Goal: Task Accomplishment & Management: Use online tool/utility

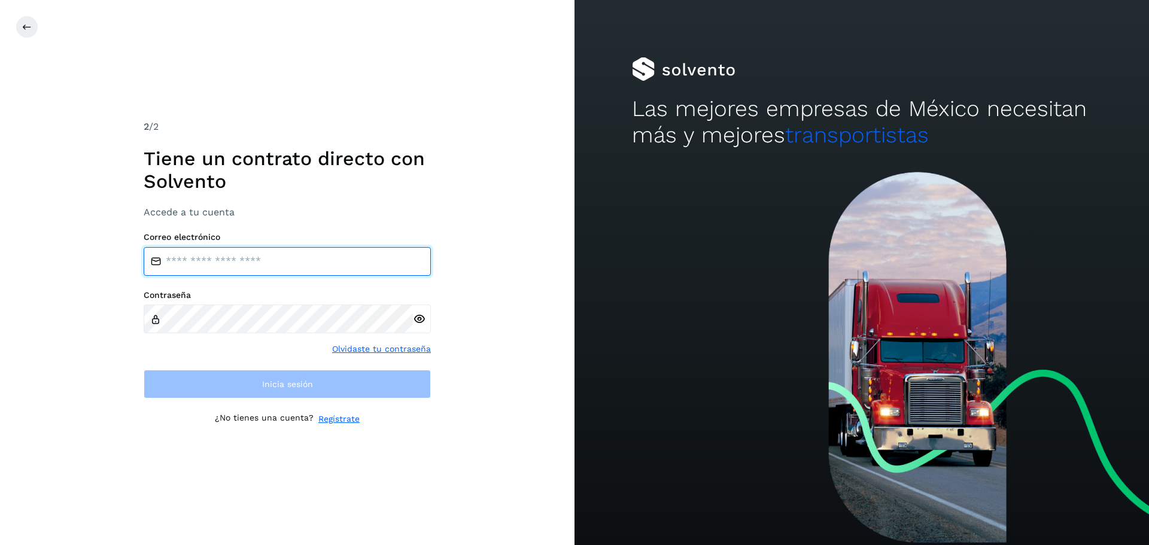
click at [233, 257] on input "email" at bounding box center [287, 261] width 287 height 29
type input "**********"
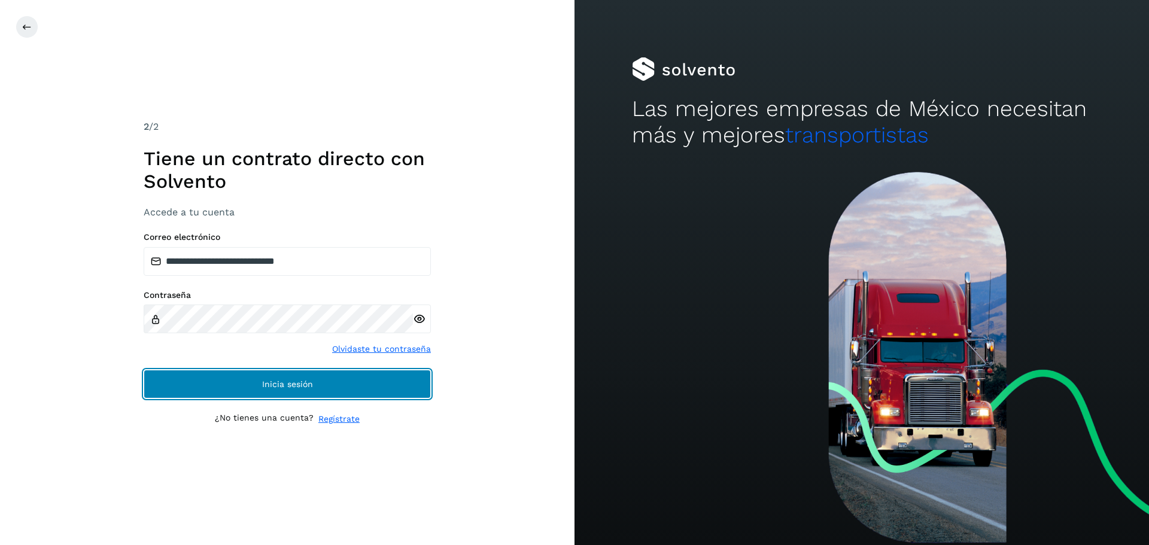
click at [315, 397] on button "Inicia sesión" at bounding box center [287, 384] width 287 height 29
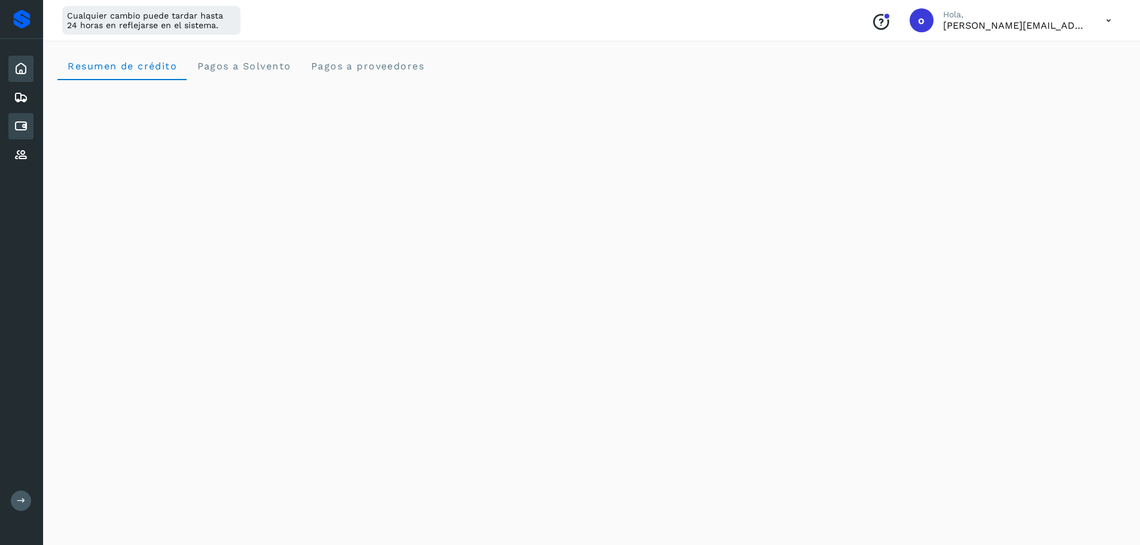
click at [29, 130] on div "Cuentas por pagar" at bounding box center [20, 126] width 25 height 26
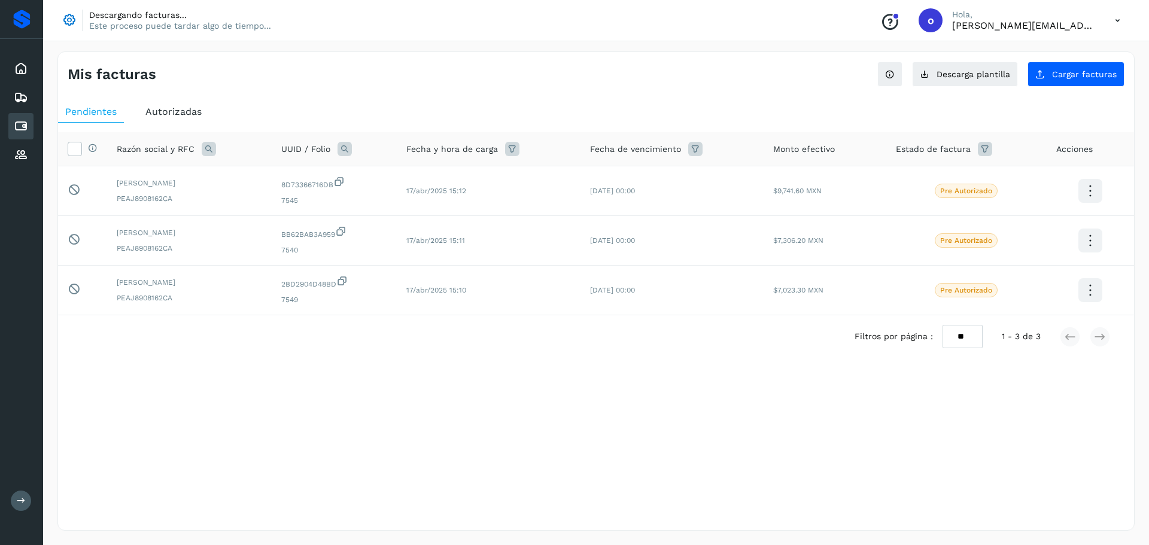
click at [166, 45] on div "Mis facturas Ver instrucciones para cargar Facturas Descarga plantilla Cargar f…" at bounding box center [596, 291] width 1106 height 508
click at [165, 41] on div "Mis facturas Ver instrucciones para cargar Facturas Descarga plantilla Cargar f…" at bounding box center [596, 291] width 1106 height 508
click at [169, 41] on div "Mis facturas Ver instrucciones para cargar Facturas Descarga plantilla Cargar f…" at bounding box center [596, 291] width 1106 height 508
click at [229, 42] on div "Mis facturas Ver instrucciones para cargar Facturas Descarga plantilla Cargar f…" at bounding box center [596, 291] width 1106 height 508
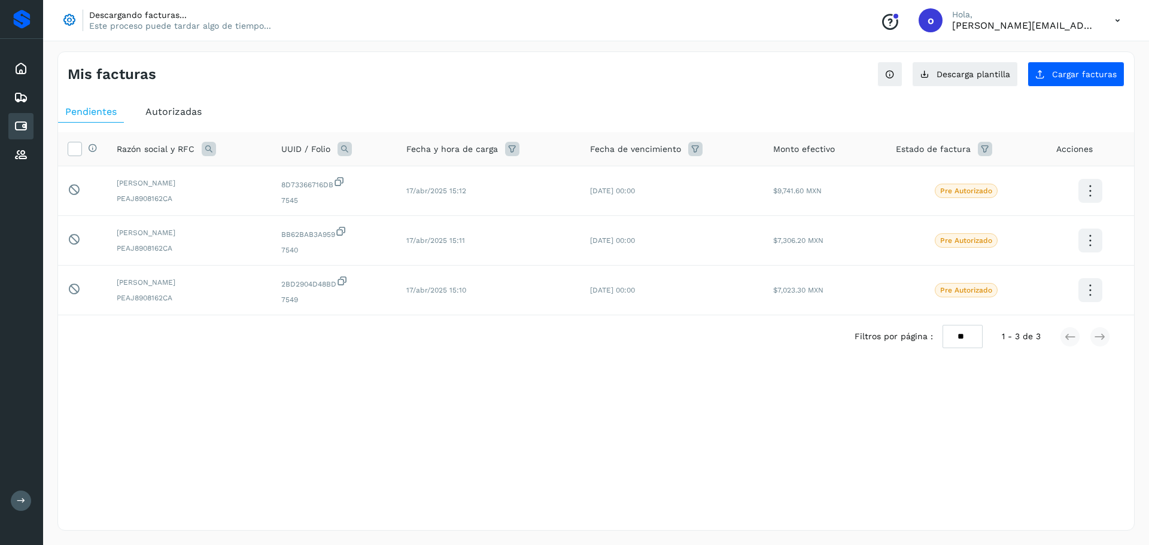
click at [223, 40] on div "Descargando facturas... Este proceso puede tardar algo de tiempo... Conoce nues…" at bounding box center [596, 20] width 1106 height 41
click at [250, 373] on div "Selecciona una fecha" at bounding box center [596, 368] width 1076 height 20
click at [287, 404] on div "Mis facturas Ver instrucciones para cargar Facturas Descarga plantilla Cargar f…" at bounding box center [595, 290] width 1077 height 479
click at [11, 134] on div "Cuentas por pagar" at bounding box center [20, 126] width 25 height 26
click at [1121, 18] on icon at bounding box center [1117, 20] width 25 height 25
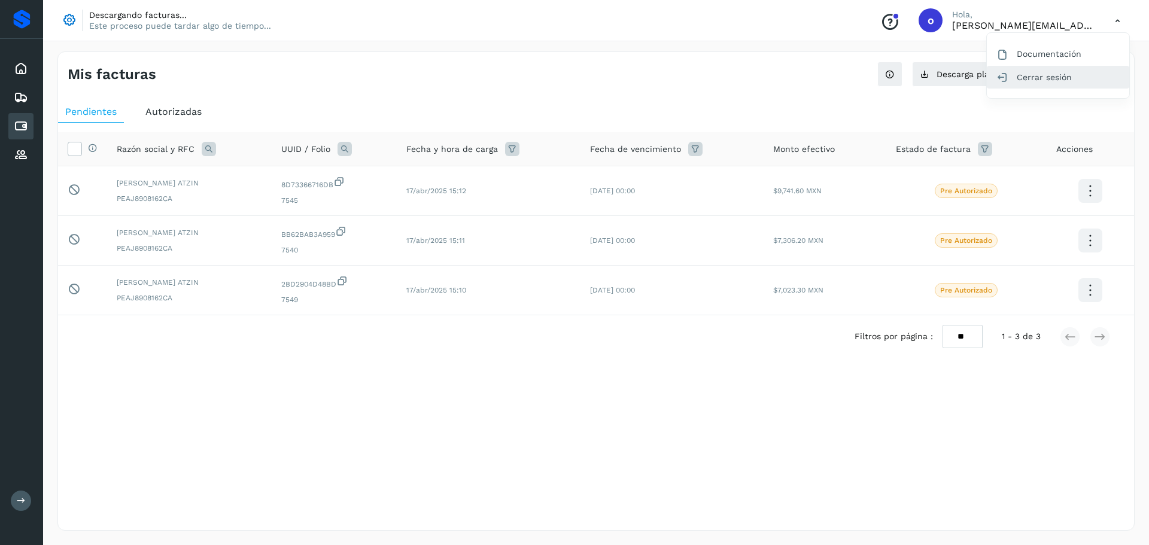
click at [1061, 81] on div "Cerrar sesión" at bounding box center [1058, 77] width 142 height 23
